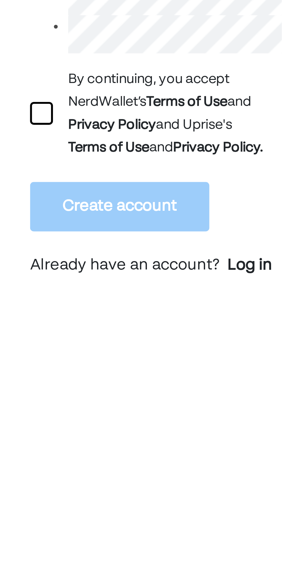
click at [49, 242] on div at bounding box center [49, 238] width 7 height 7
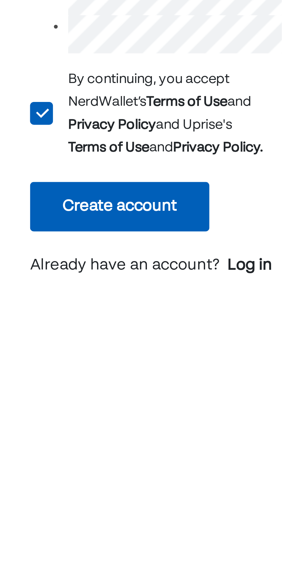
click at [118, 287] on div "Log in" at bounding box center [117, 288] width 15 height 7
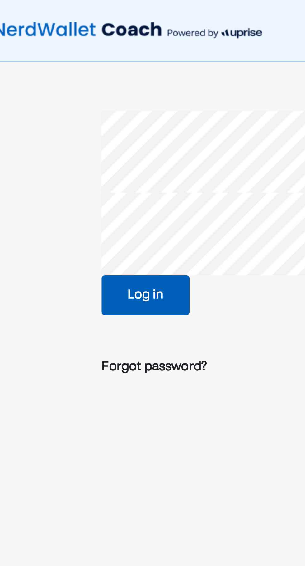
click at [88, 119] on button "Log in" at bounding box center [86, 120] width 36 height 16
click at [100, 151] on div "Forgot password?" at bounding box center [89, 149] width 43 height 7
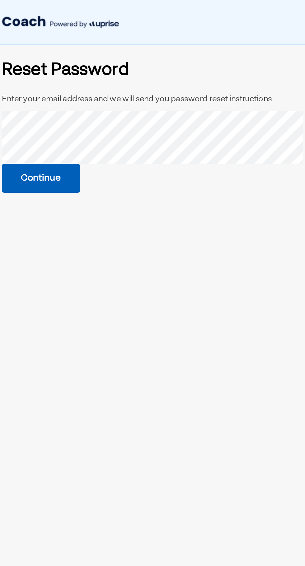
click at [85, 94] on button "Continue" at bounding box center [90, 99] width 44 height 16
